Goal: Task Accomplishment & Management: Manage account settings

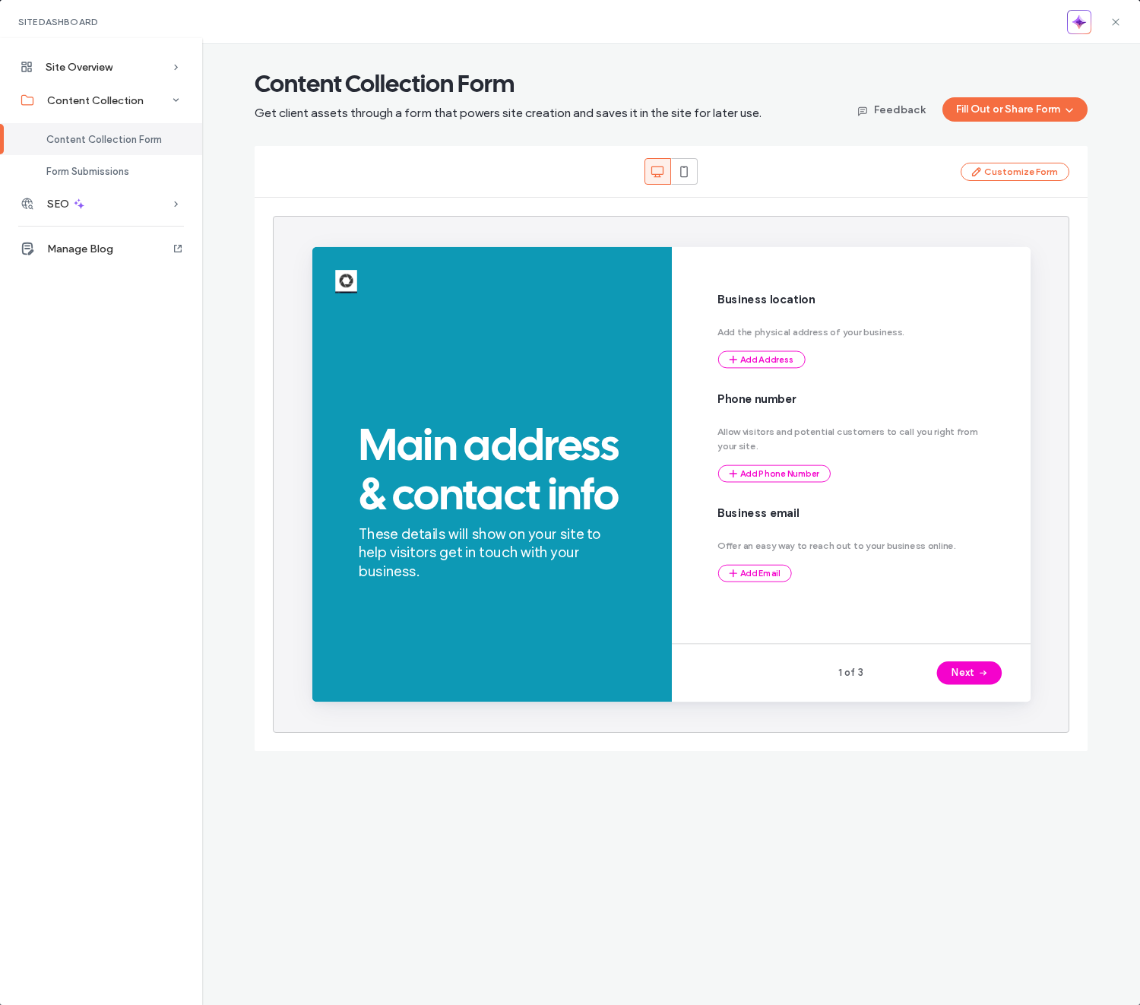
click at [977, 69] on div "Content Collection Form Get client assets through a form that powers site creat…" at bounding box center [671, 94] width 833 height 53
click at [1118, 21] on icon at bounding box center [1116, 22] width 12 height 12
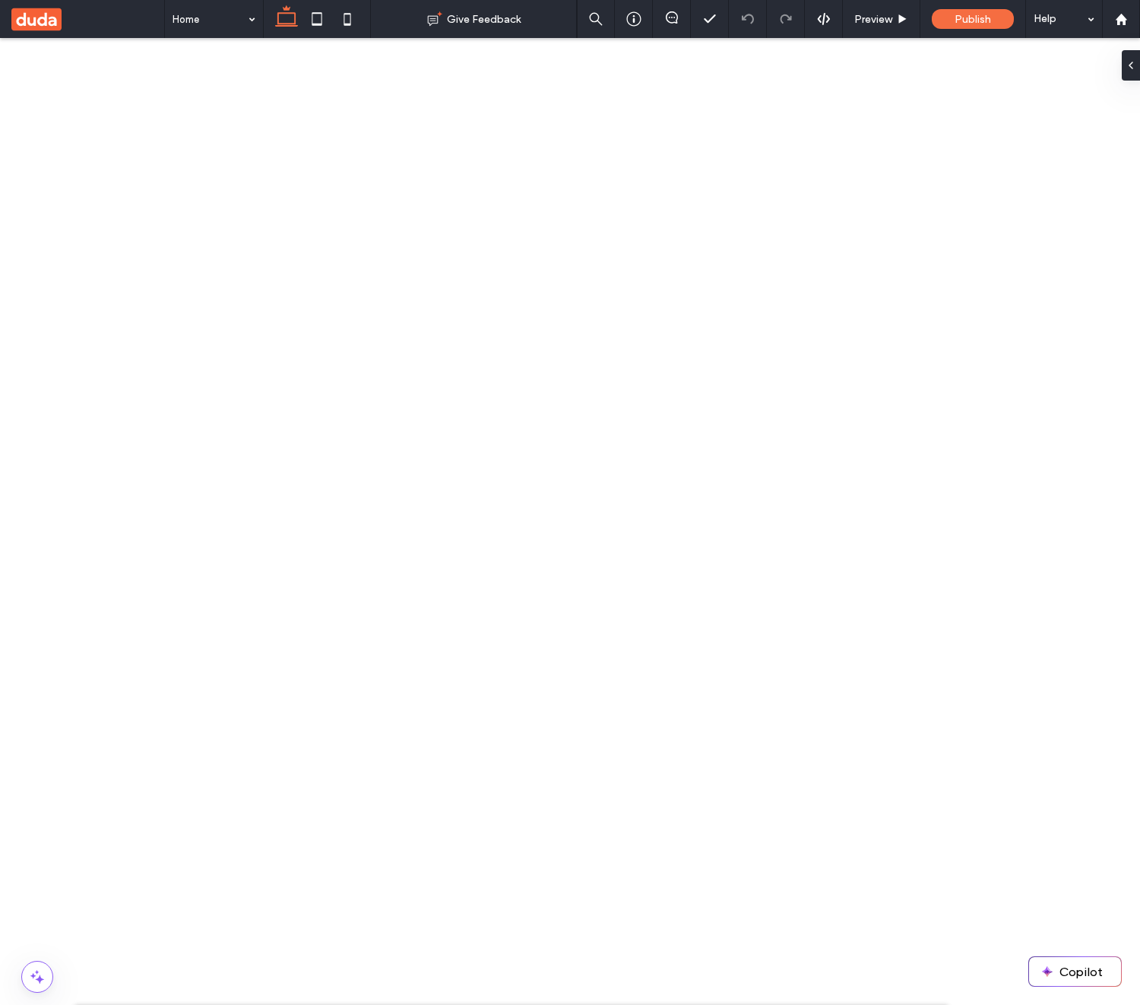
type input "**********"
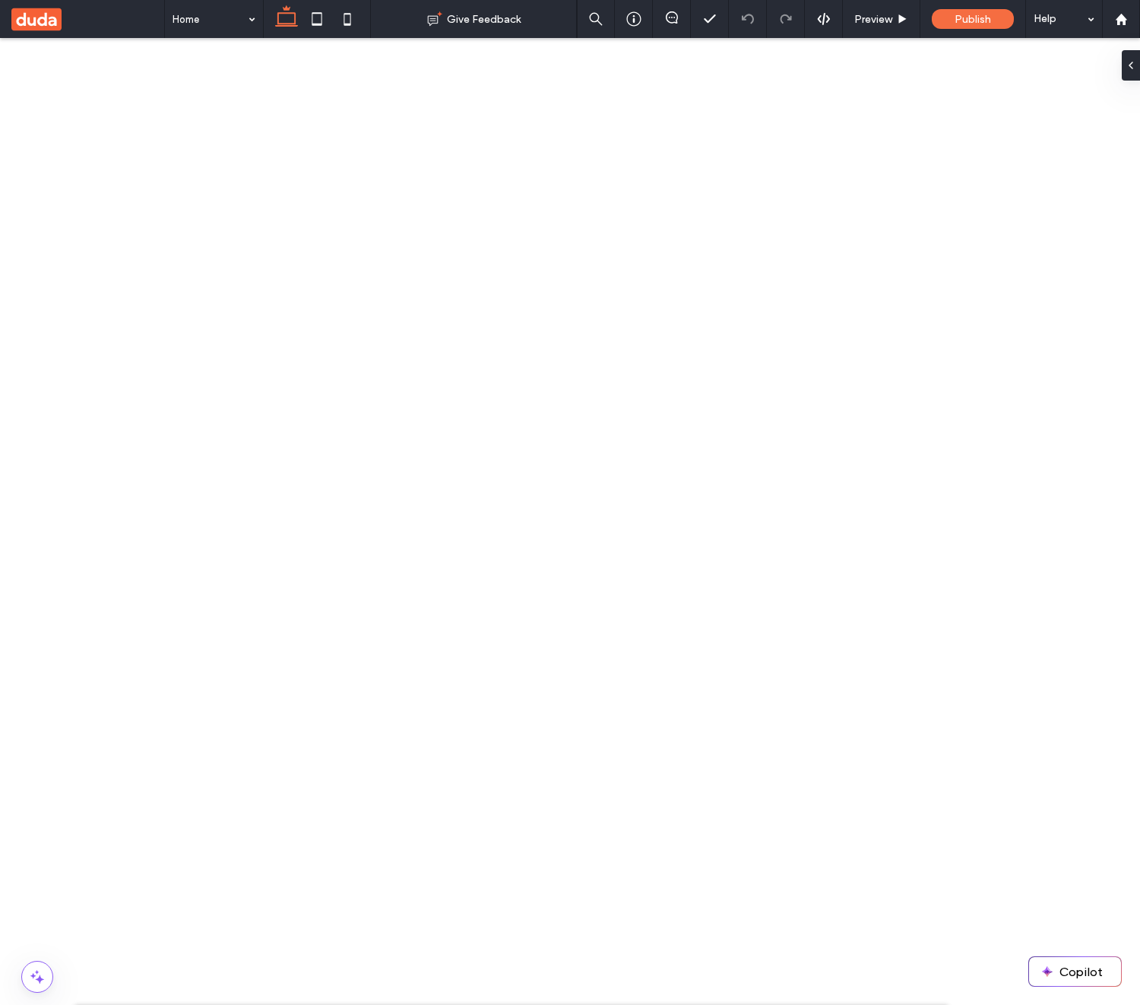
click at [967, 24] on span "Publish" at bounding box center [973, 19] width 36 height 13
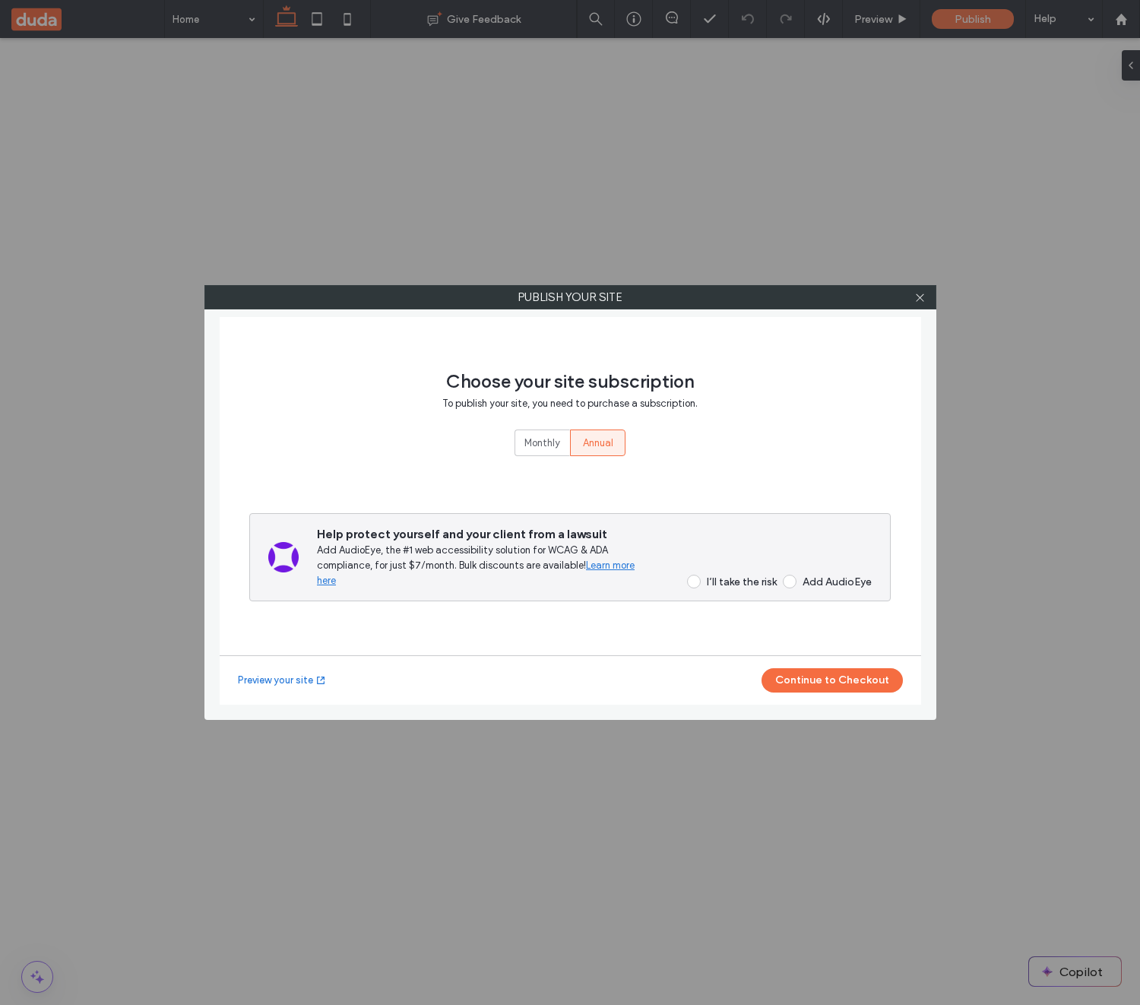
click at [724, 579] on div "I’ll take the risk" at bounding box center [742, 581] width 70 height 13
click at [845, 668] on button "Continue to Checkout" at bounding box center [832, 680] width 141 height 24
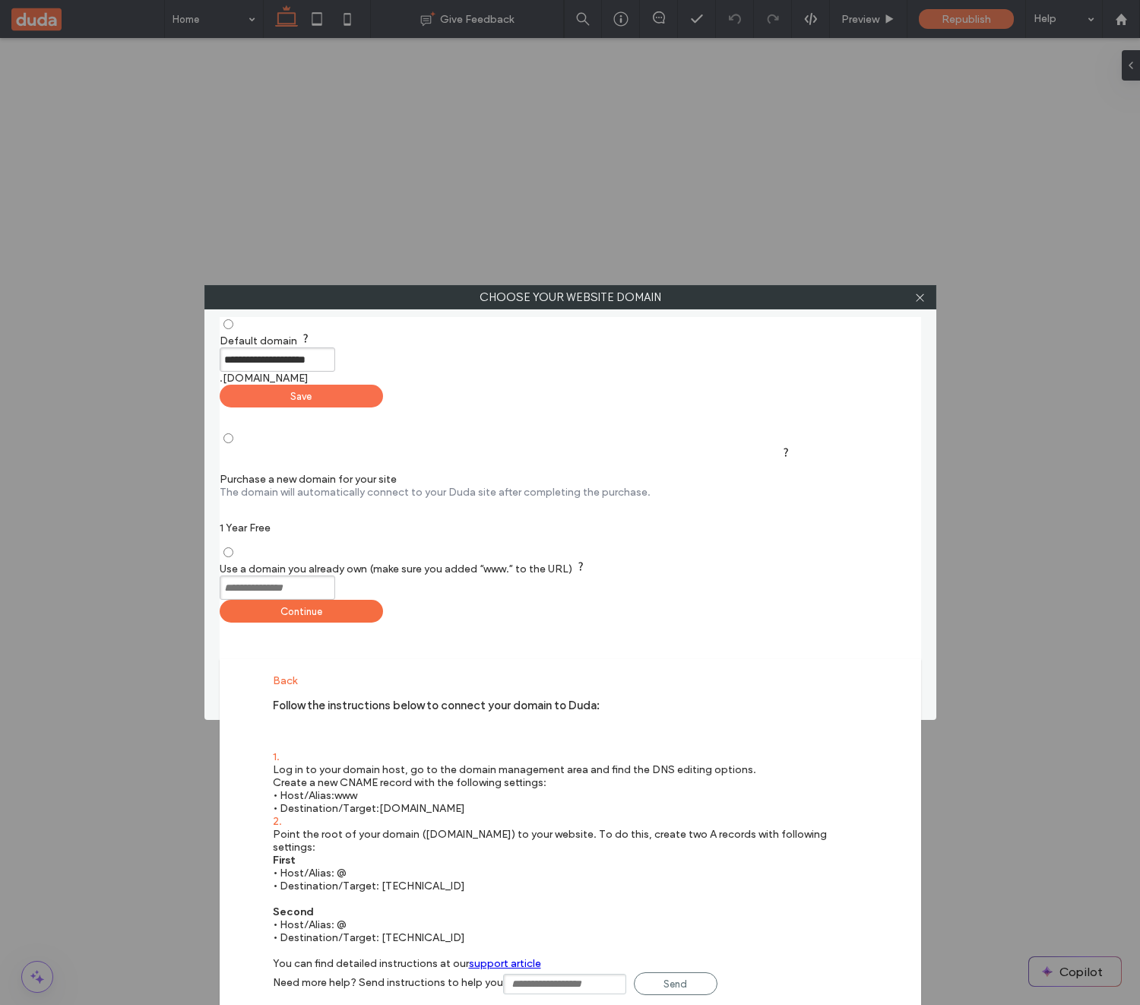
click at [383, 385] on div "Save" at bounding box center [301, 396] width 163 height 23
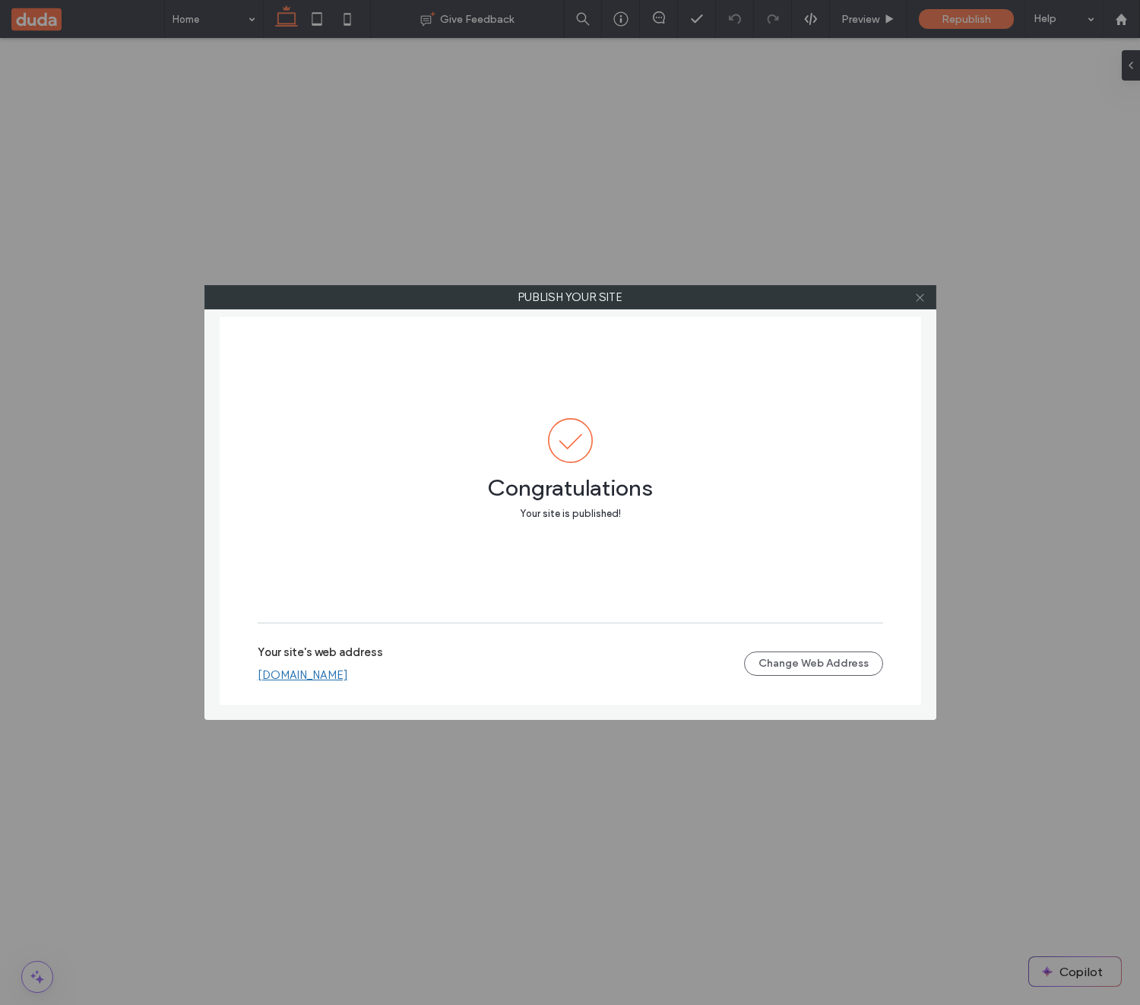
click at [921, 300] on icon at bounding box center [920, 297] width 11 height 11
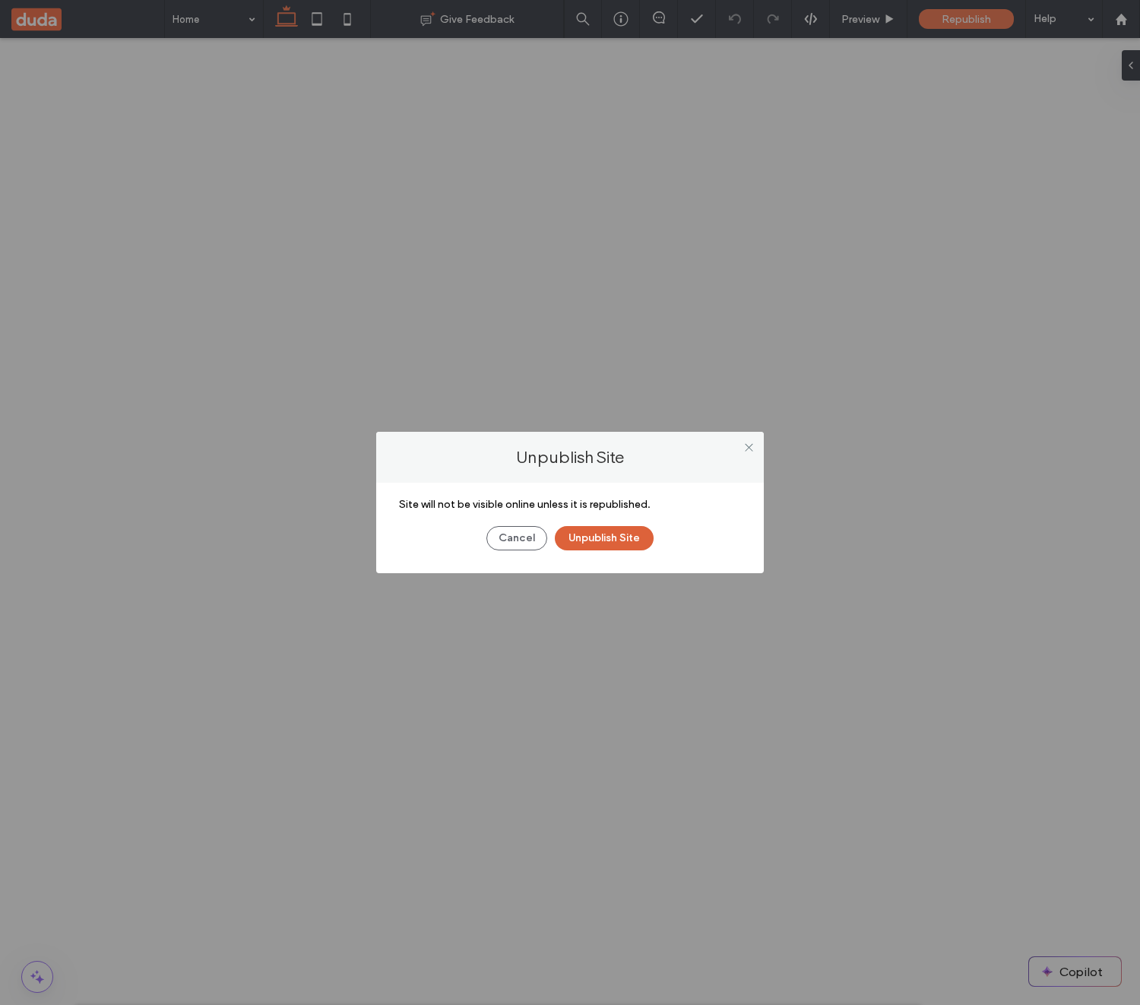
click at [626, 535] on button "Unpublish Site" at bounding box center [604, 538] width 99 height 24
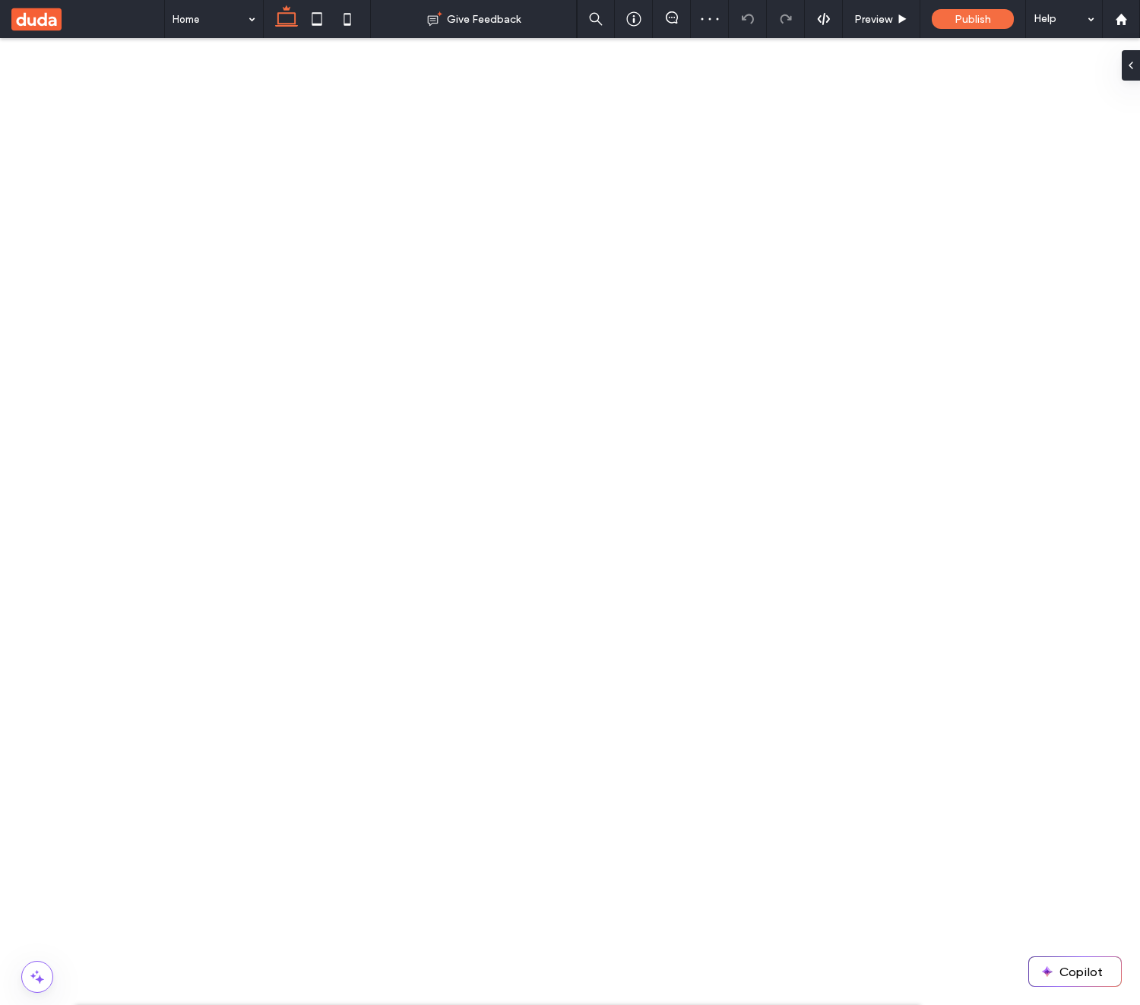
click at [52, 18] on use at bounding box center [36, 19] width 50 height 23
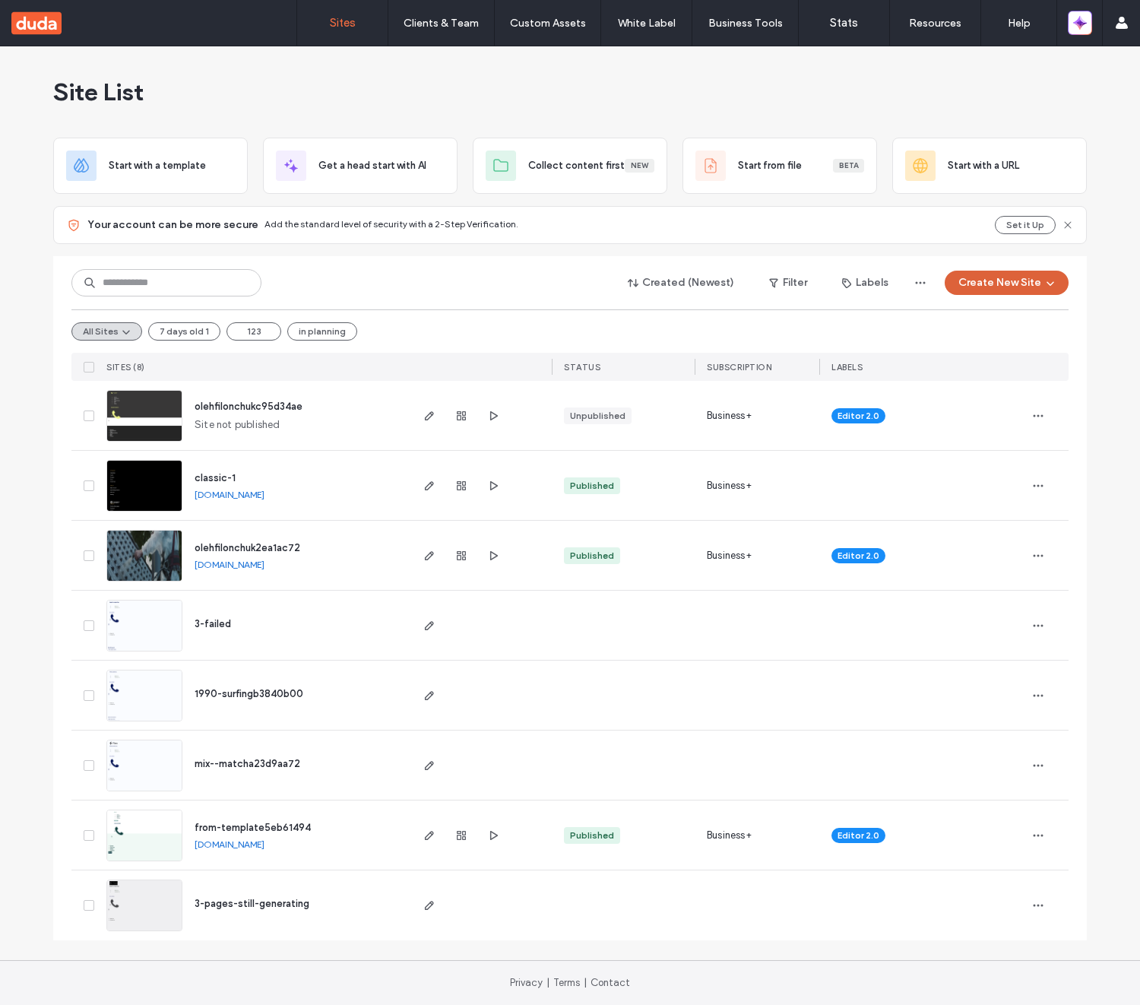
click at [1006, 271] on button "Create New Site" at bounding box center [1007, 283] width 124 height 24
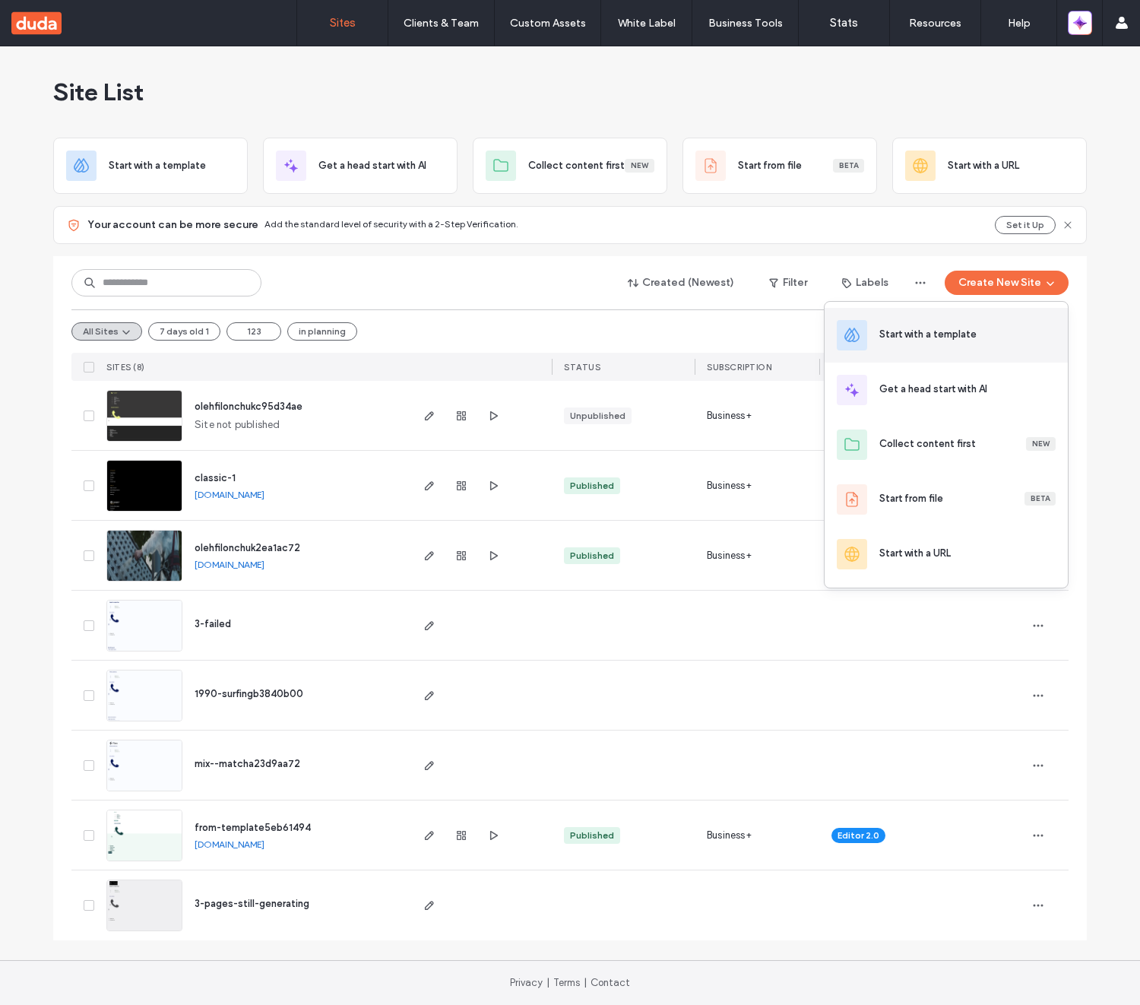
click at [953, 327] on div "Start with a template" at bounding box center [928, 334] width 97 height 15
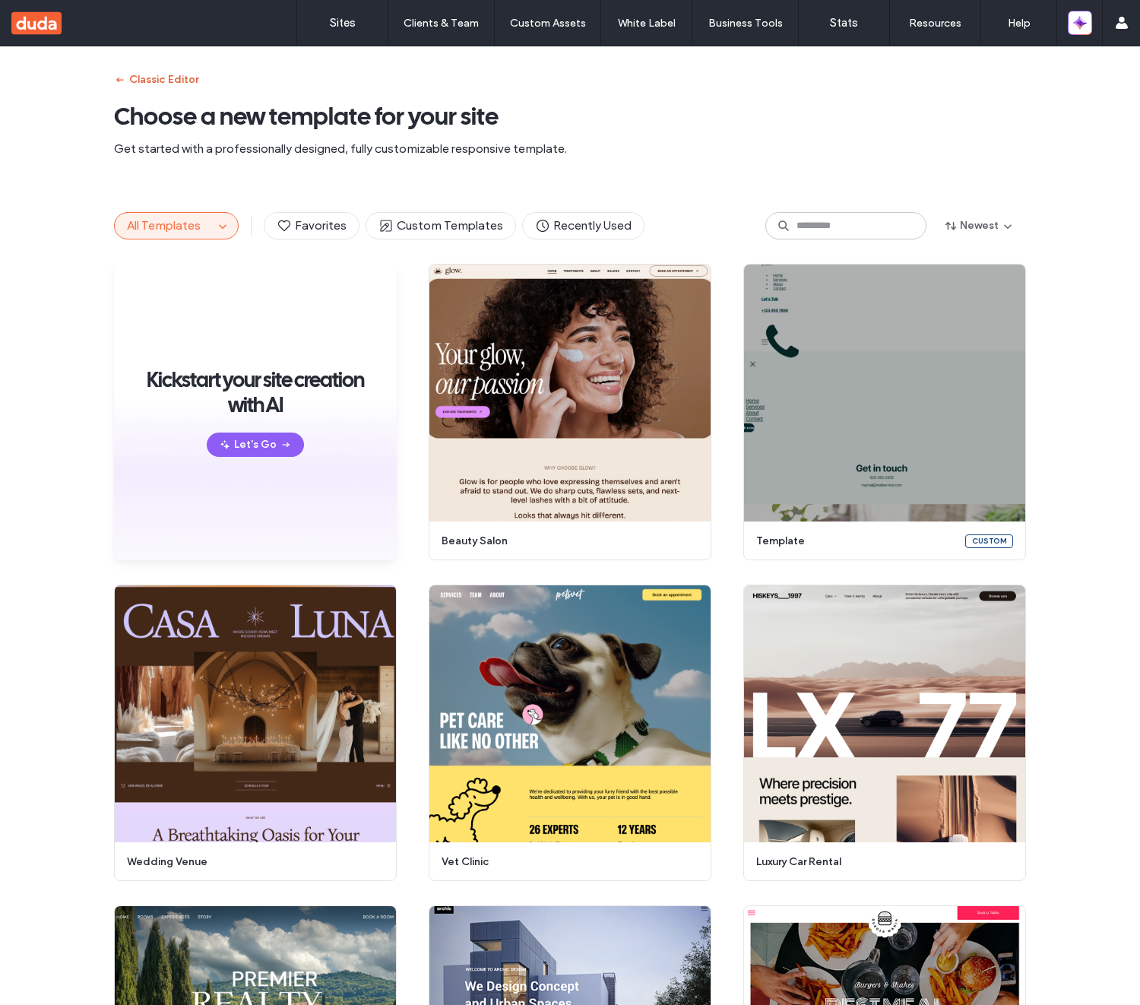
click at [128, 71] on button "Classic Editor" at bounding box center [156, 80] width 84 height 24
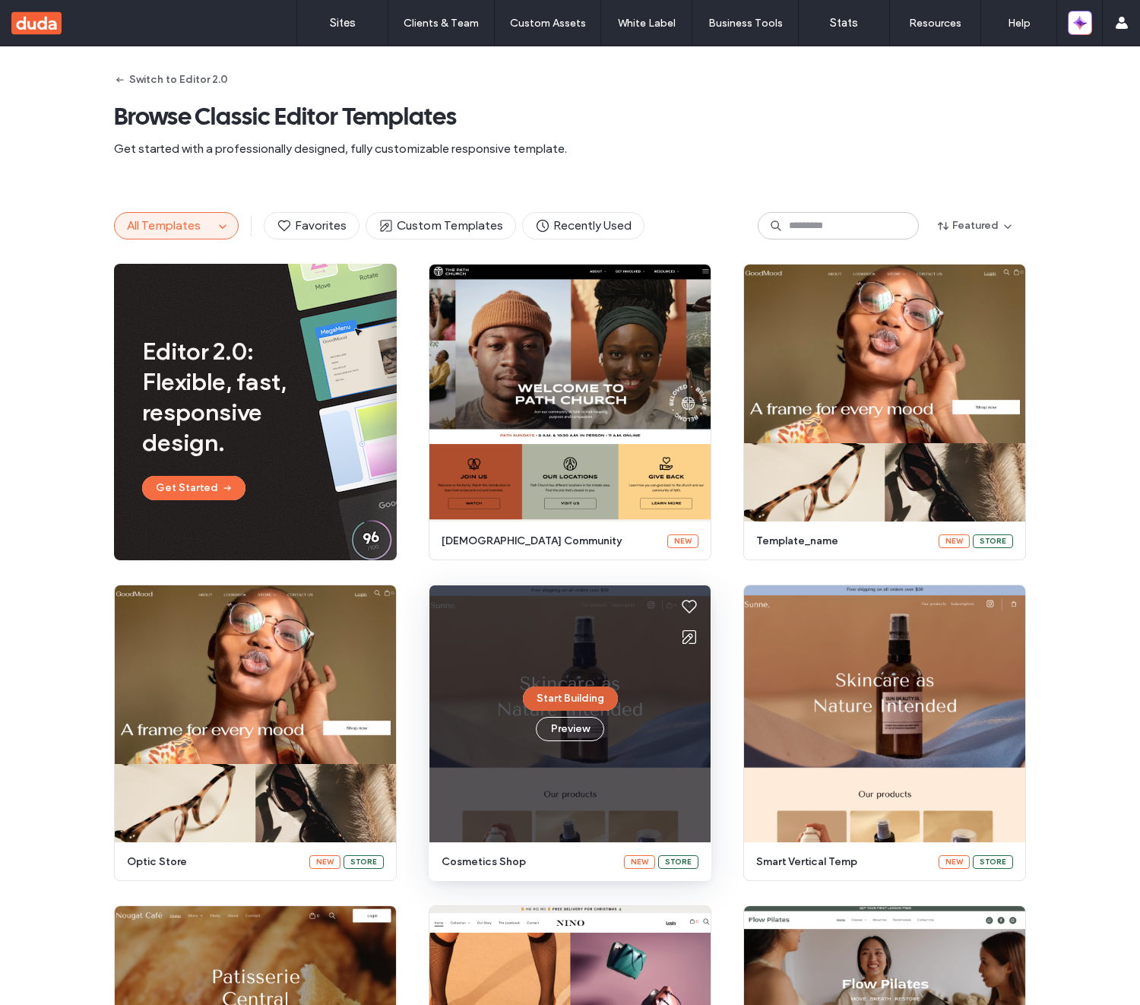
click at [572, 698] on button "Start Building" at bounding box center [570, 698] width 95 height 24
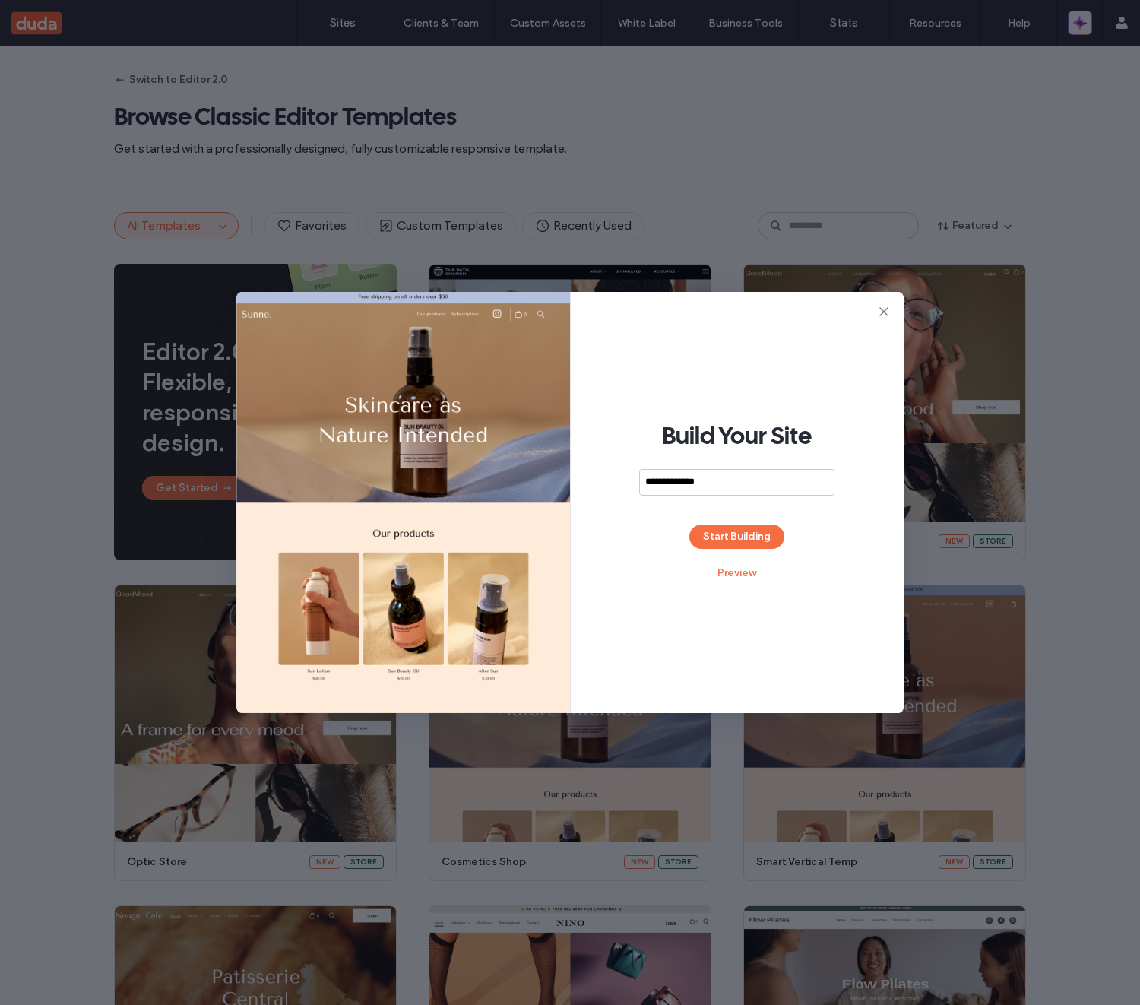
type input "**********"
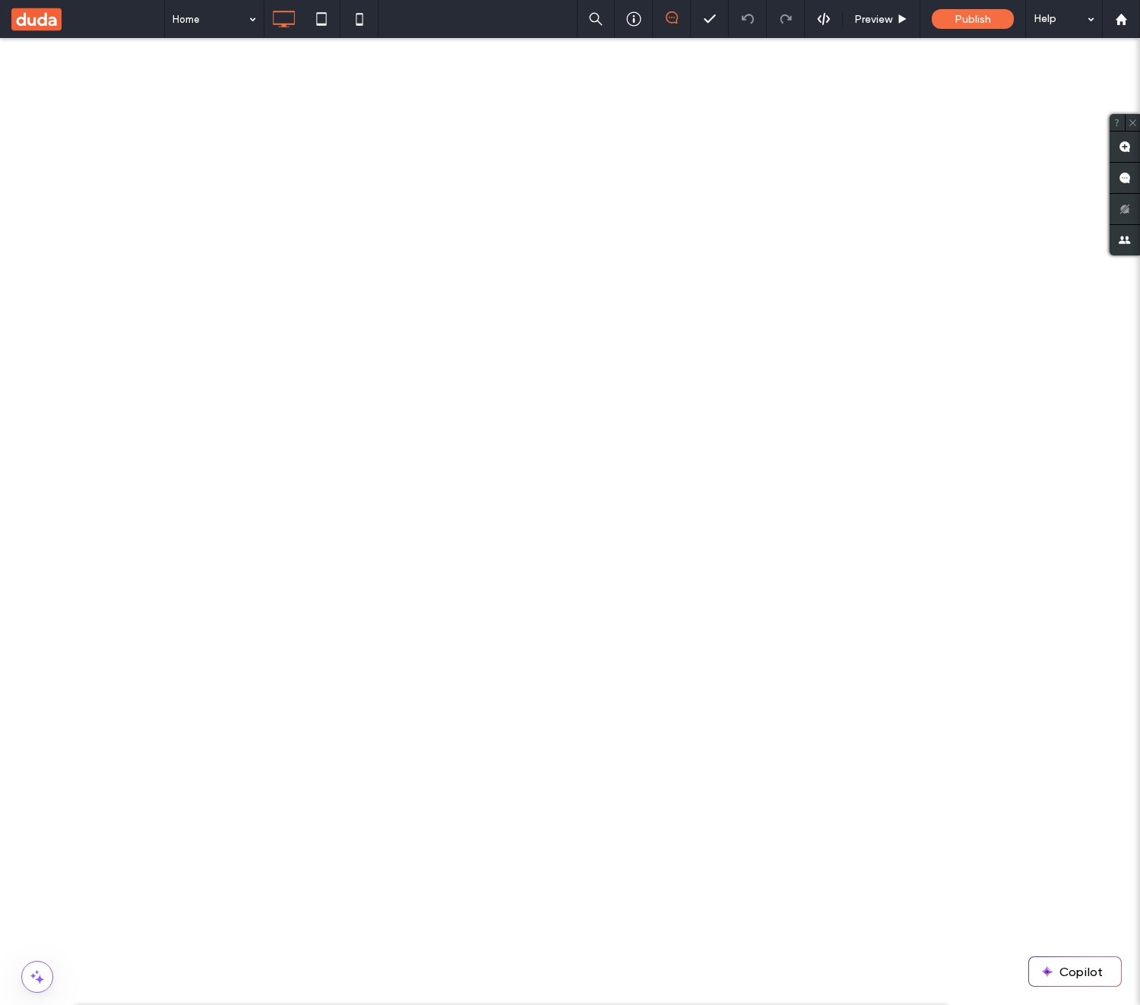
click at [380, 244] on span "Delete" at bounding box center [371, 245] width 33 height 13
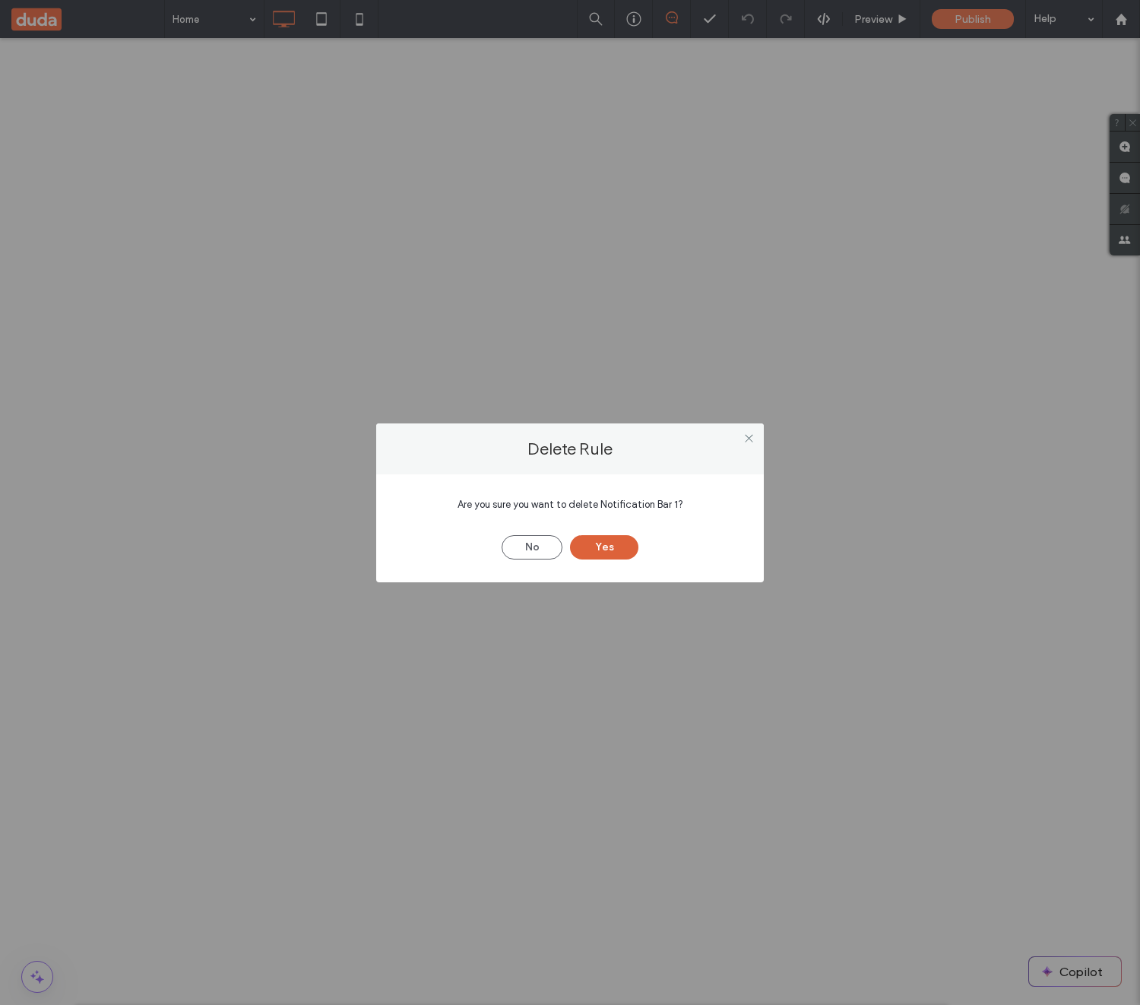
click at [607, 554] on button "Yes" at bounding box center [604, 547] width 68 height 24
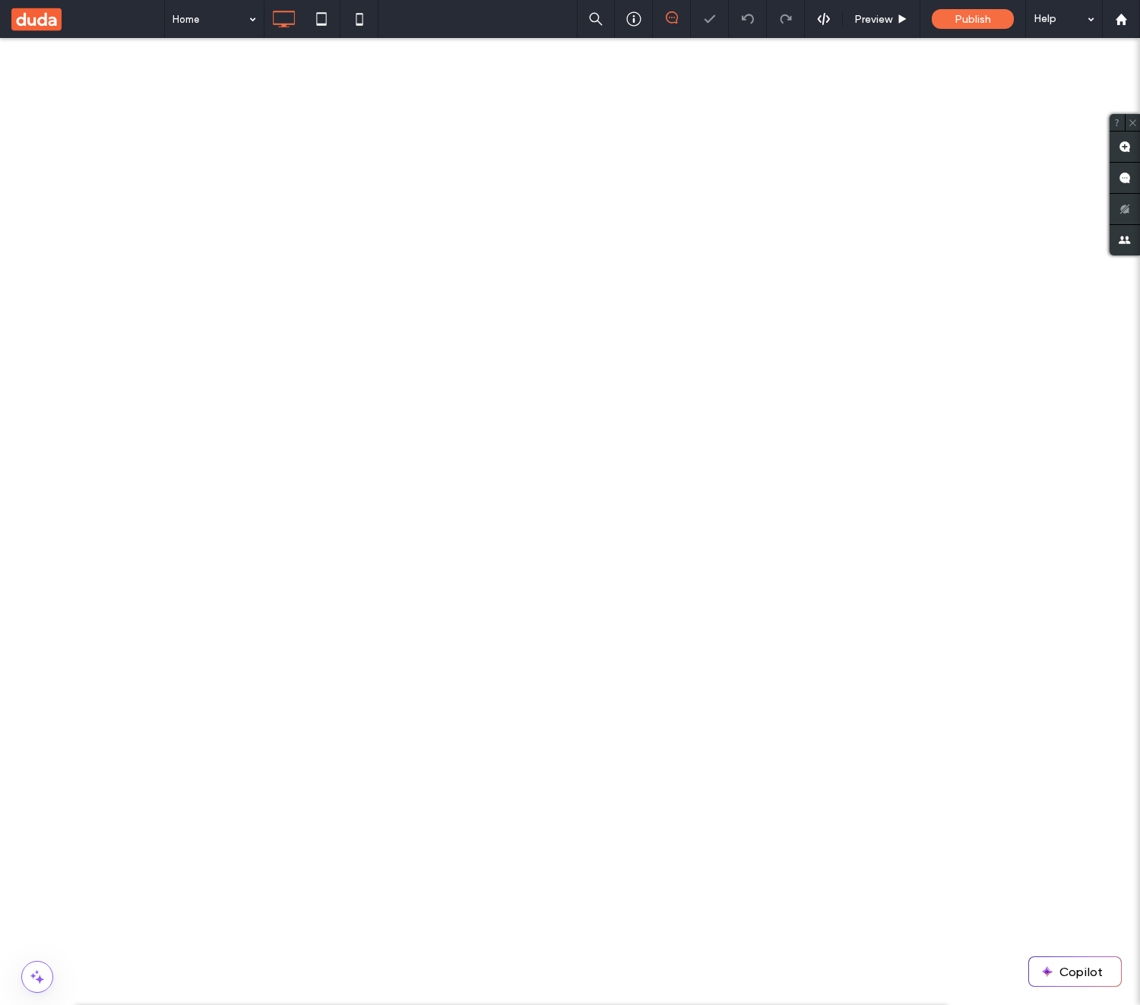
click at [403, 194] on div "Delete" at bounding box center [409, 206] width 126 height 28
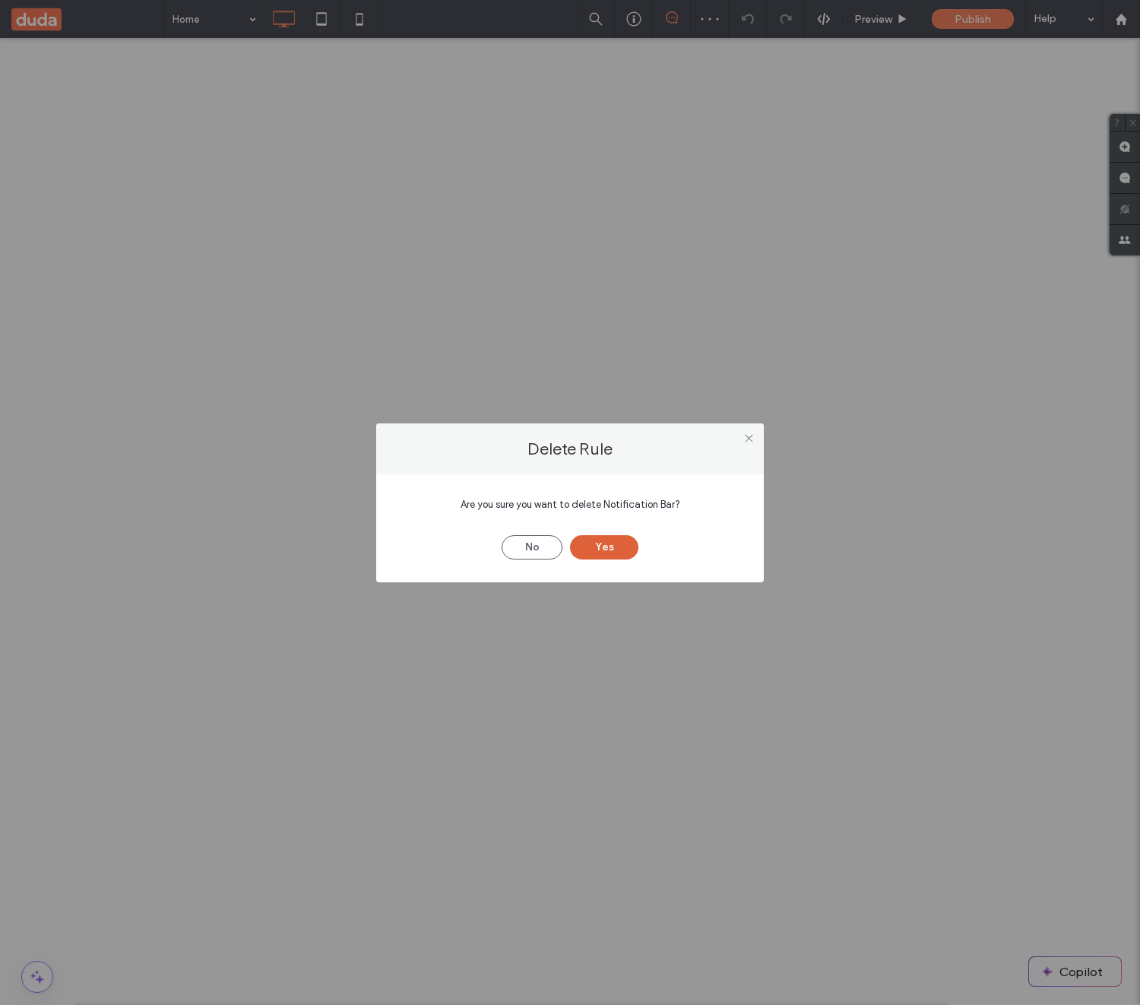
click at [610, 545] on button "Yes" at bounding box center [604, 547] width 68 height 24
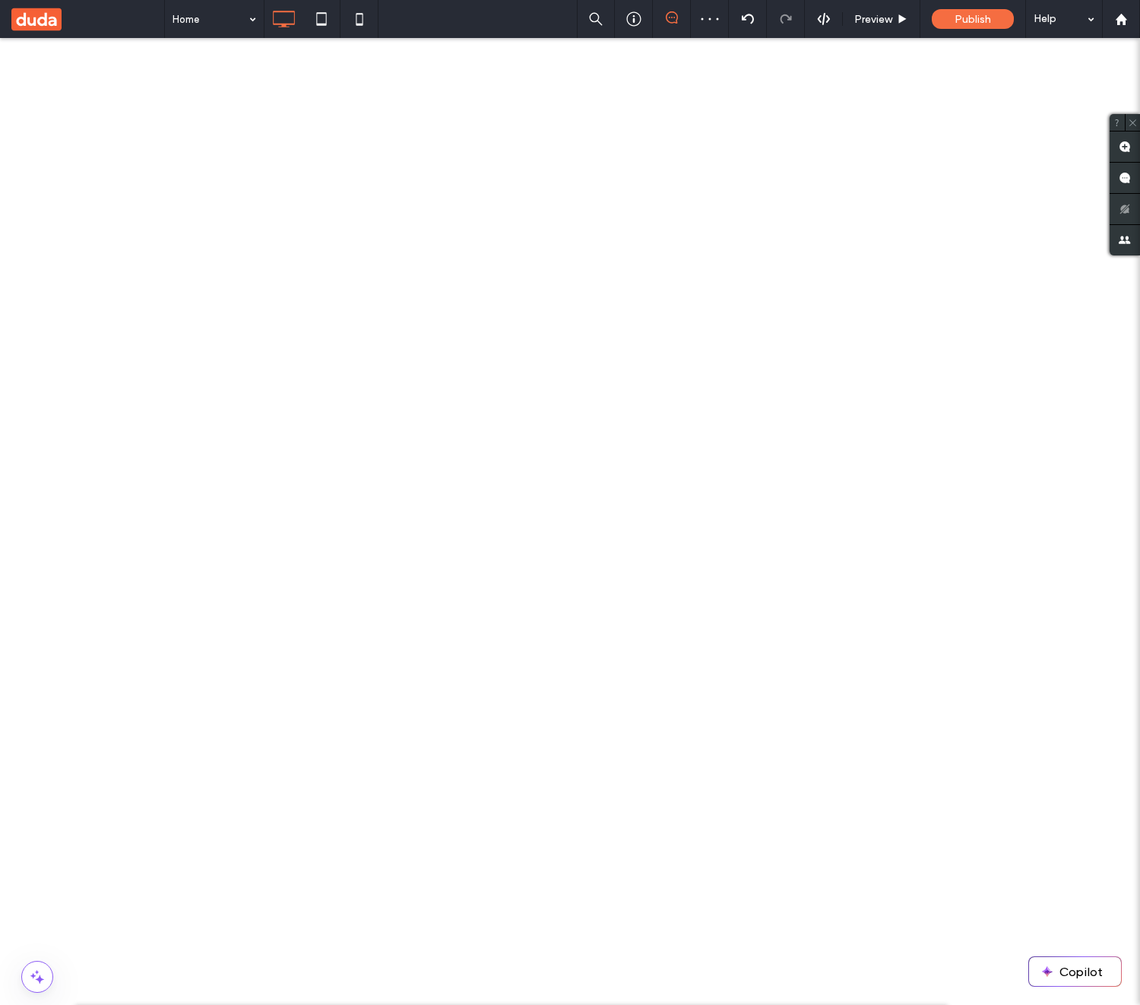
type input "**********"
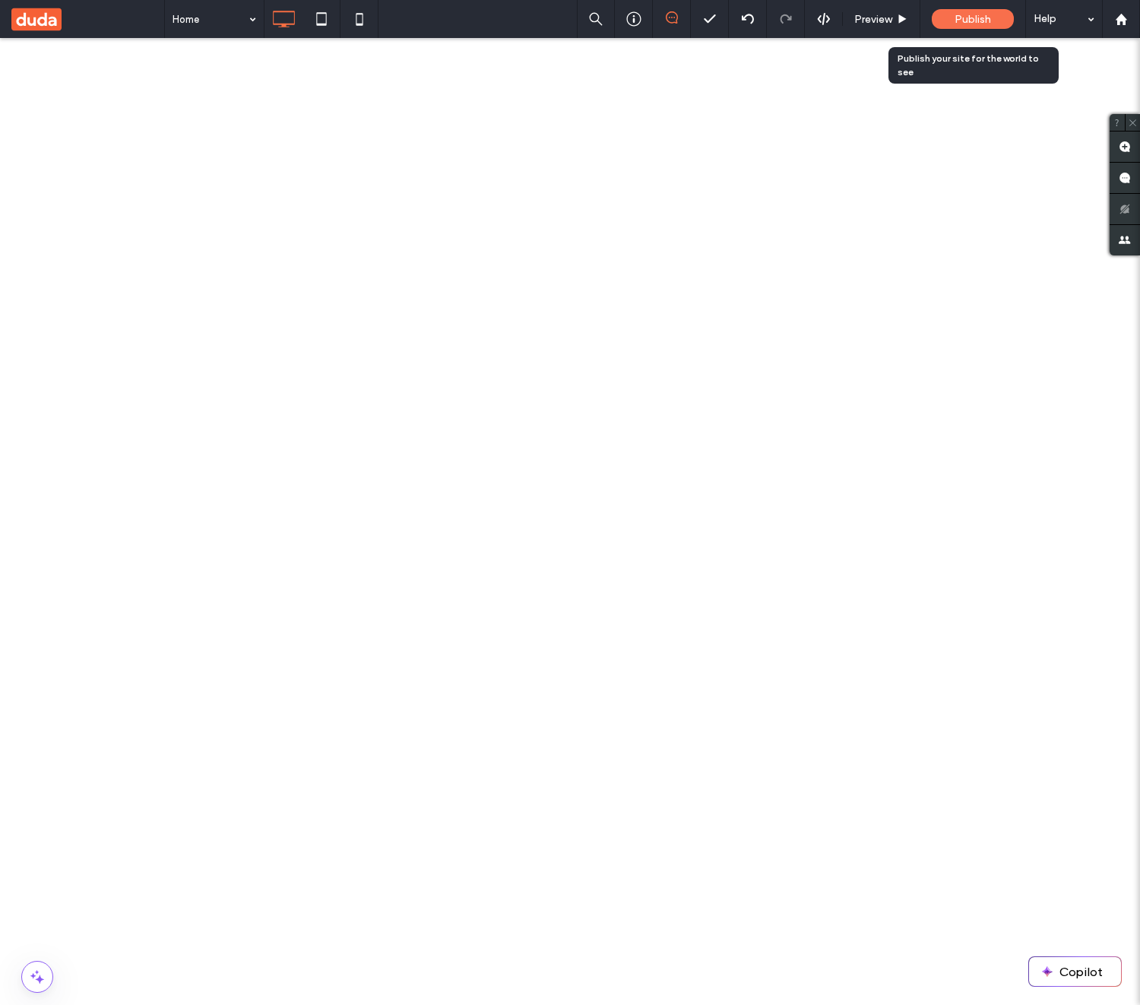
click at [969, 11] on div "Publish" at bounding box center [973, 19] width 82 height 20
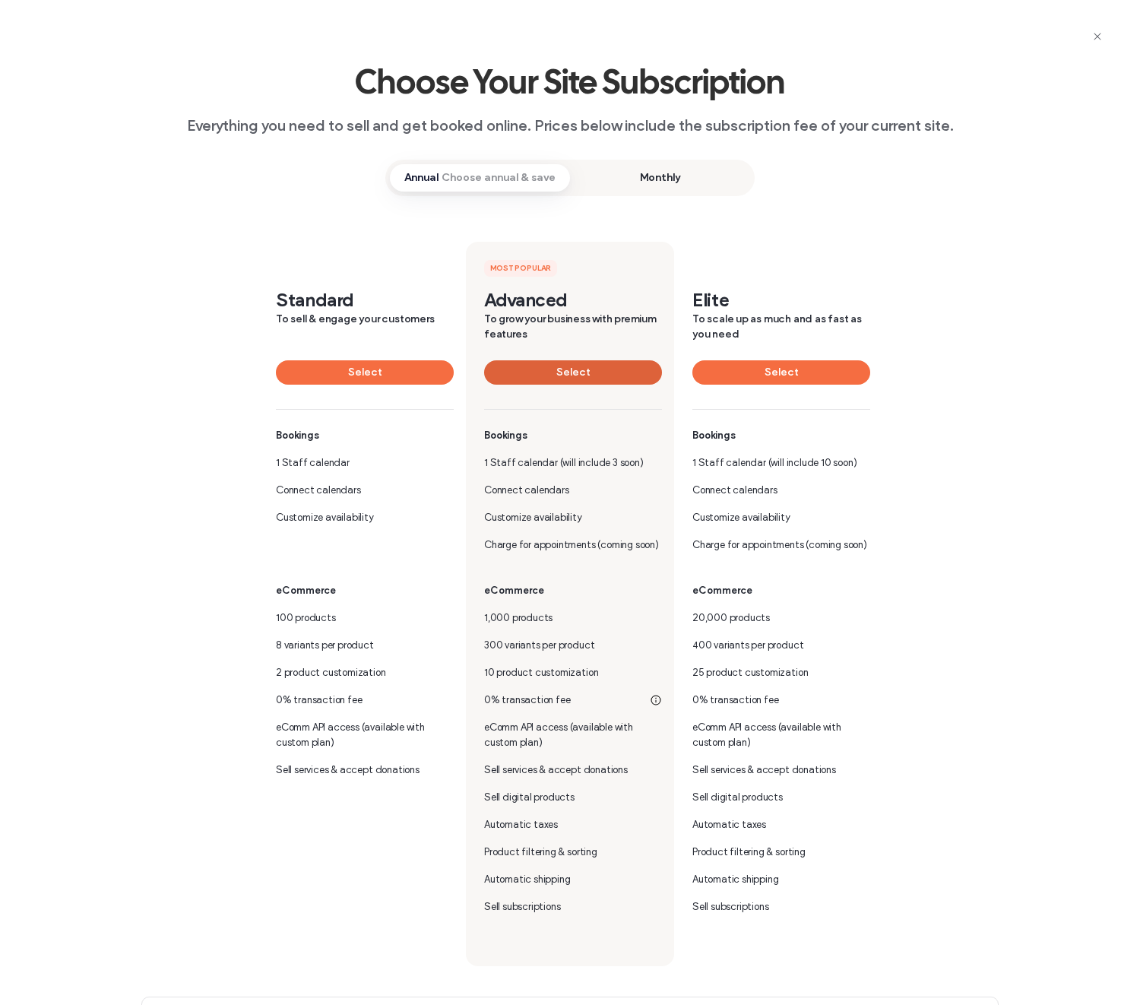
click at [591, 369] on button "Select" at bounding box center [573, 372] width 178 height 24
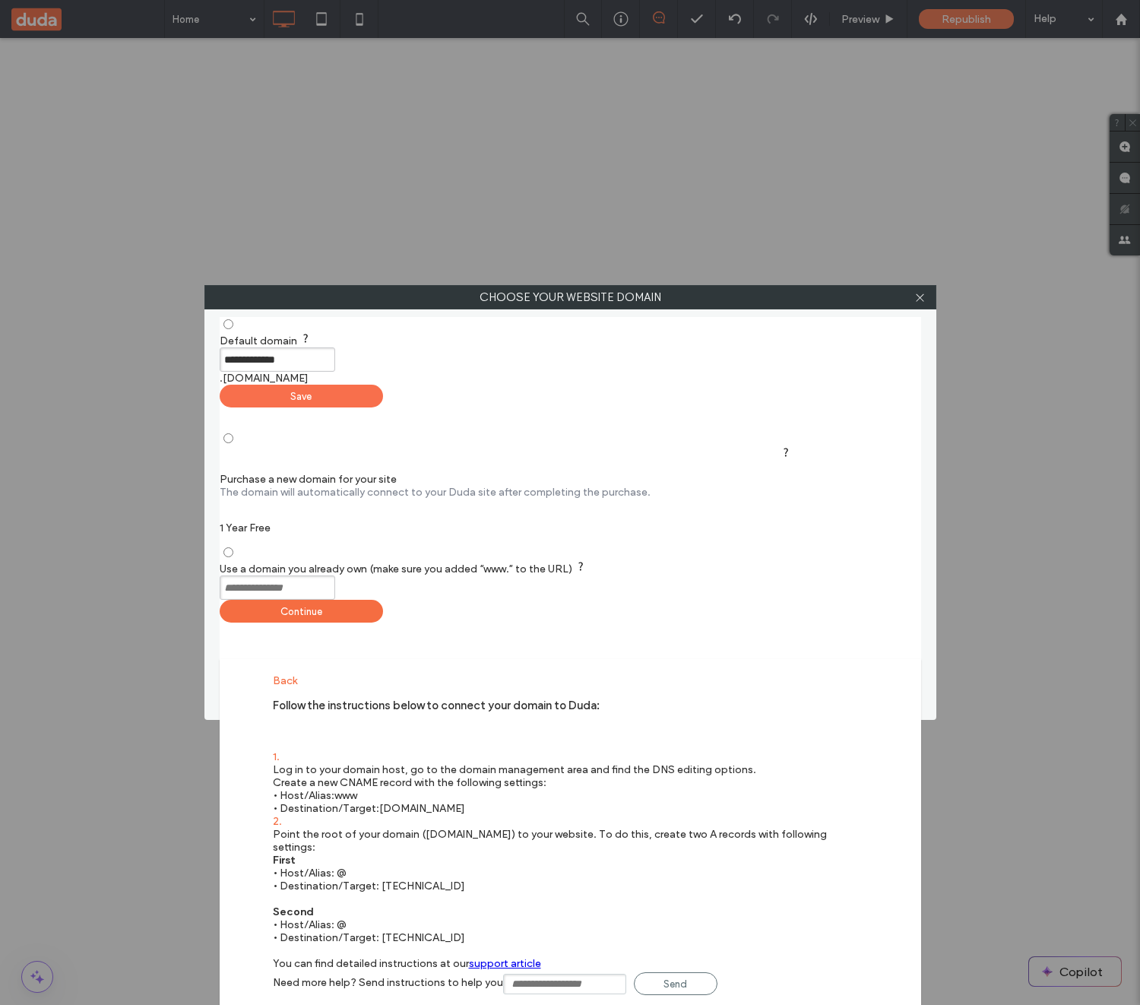
click at [383, 385] on div "Save" at bounding box center [301, 396] width 163 height 23
